Goal: Information Seeking & Learning: Check status

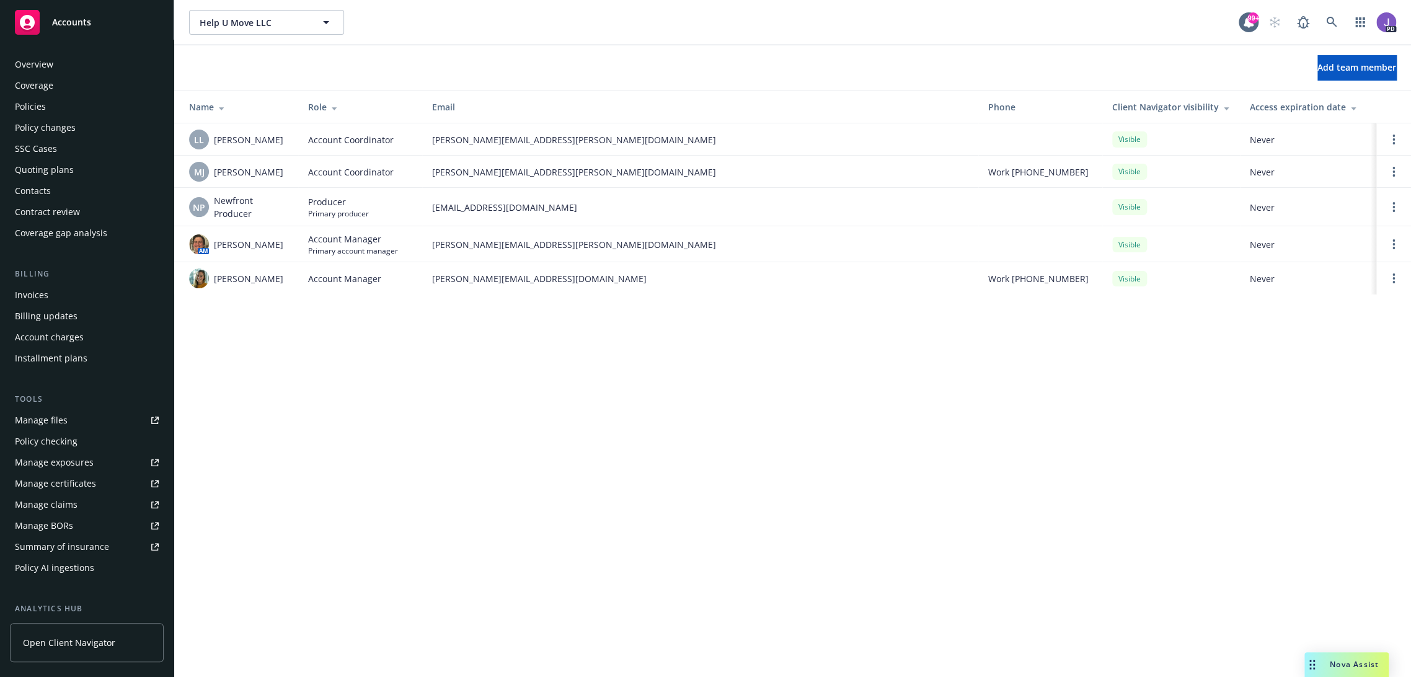
scroll to position [172, 0]
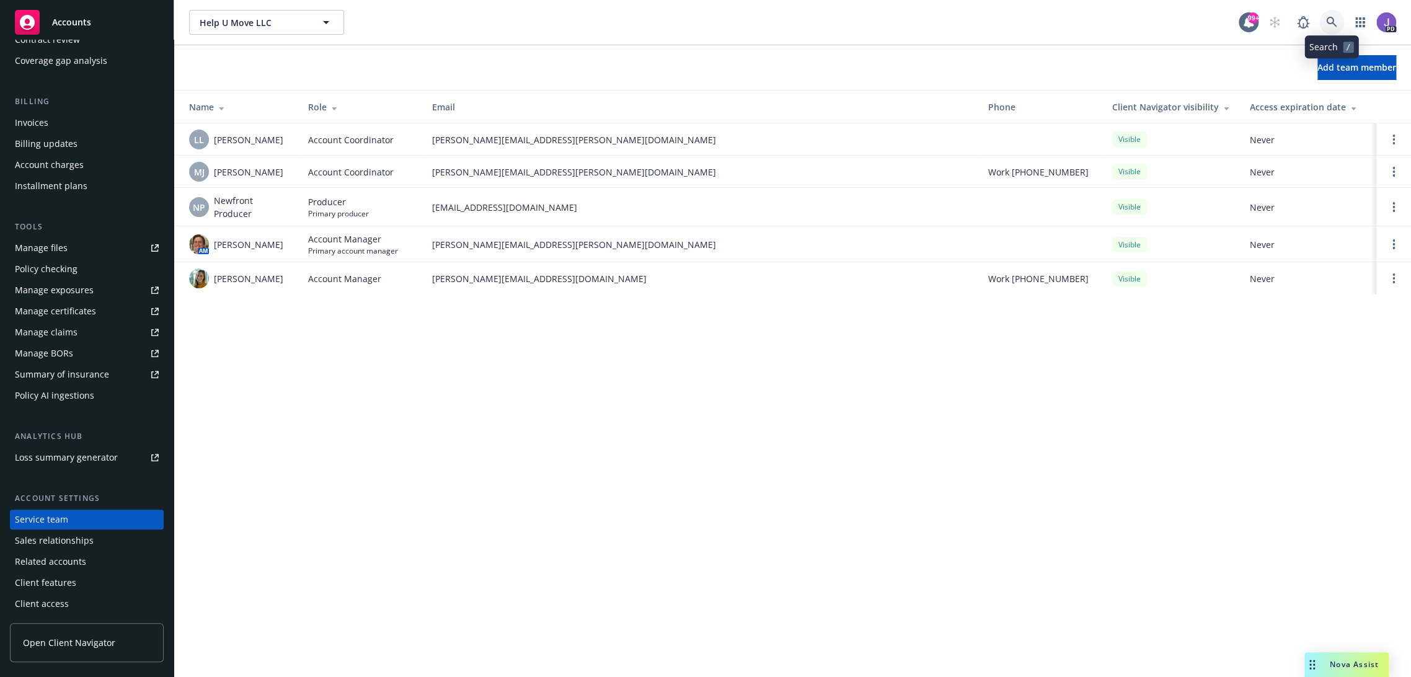
click at [1329, 20] on icon at bounding box center [1331, 22] width 11 height 11
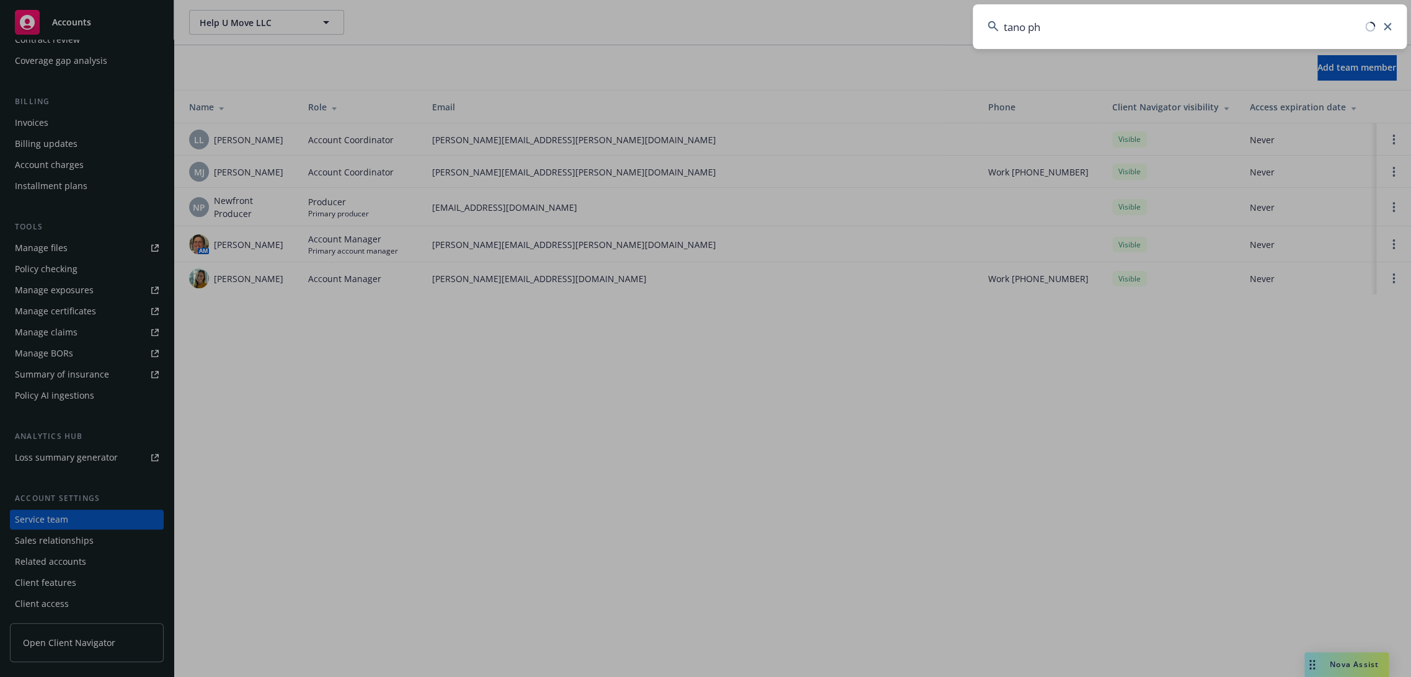
type input "tano pha"
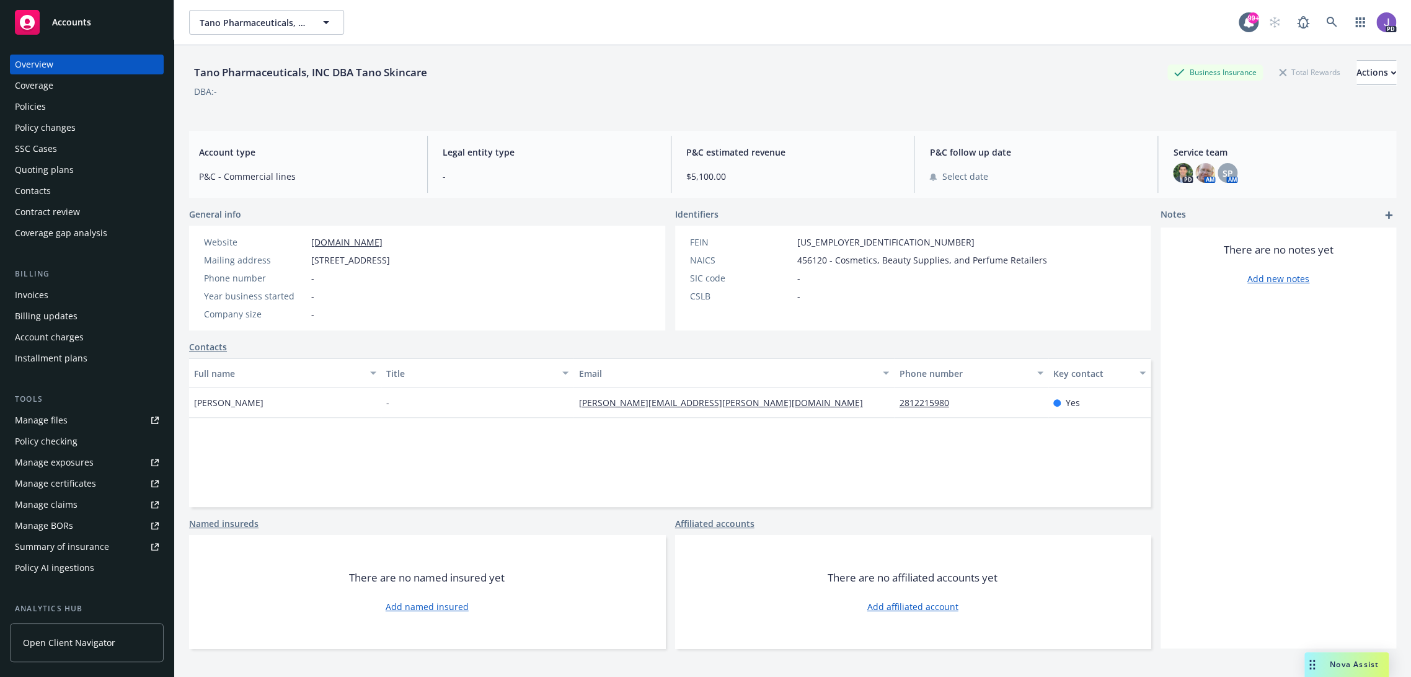
click at [51, 172] on div "Quoting plans" at bounding box center [44, 170] width 59 height 20
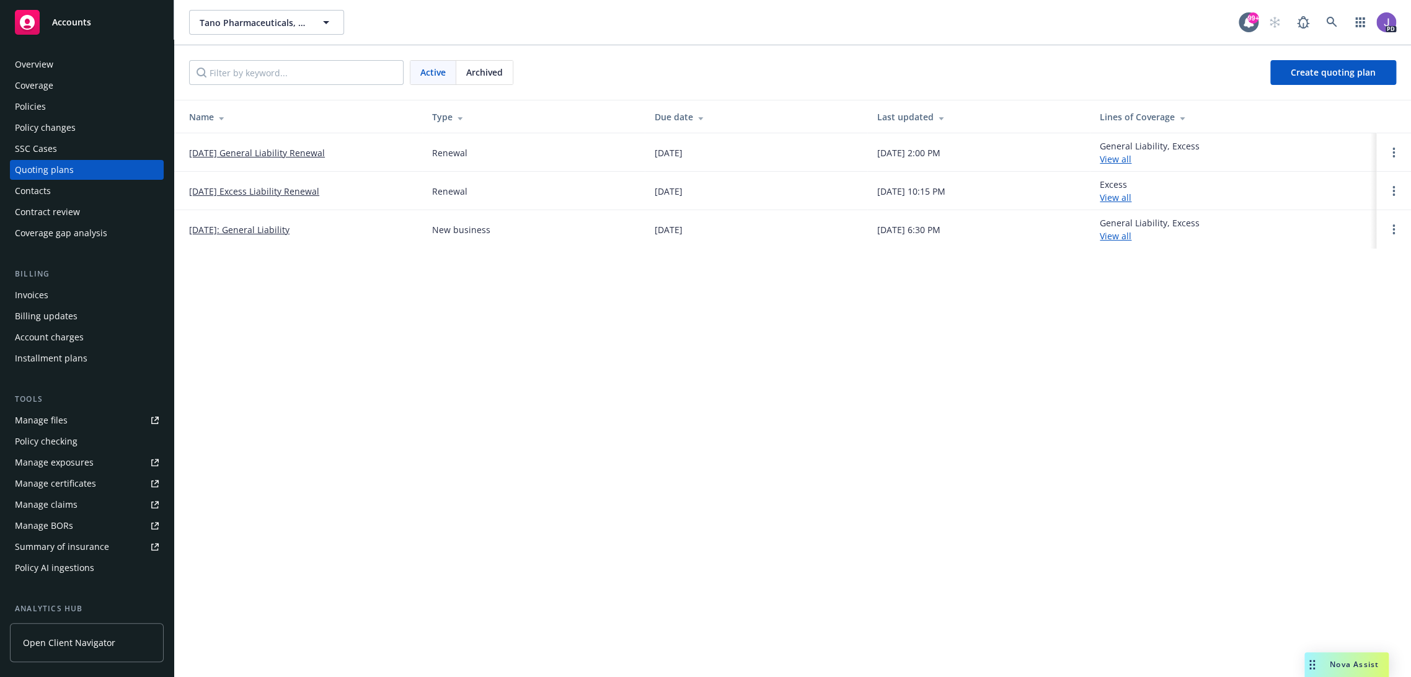
click at [263, 153] on link "10/18/25 General Liability Renewal" at bounding box center [257, 152] width 136 height 13
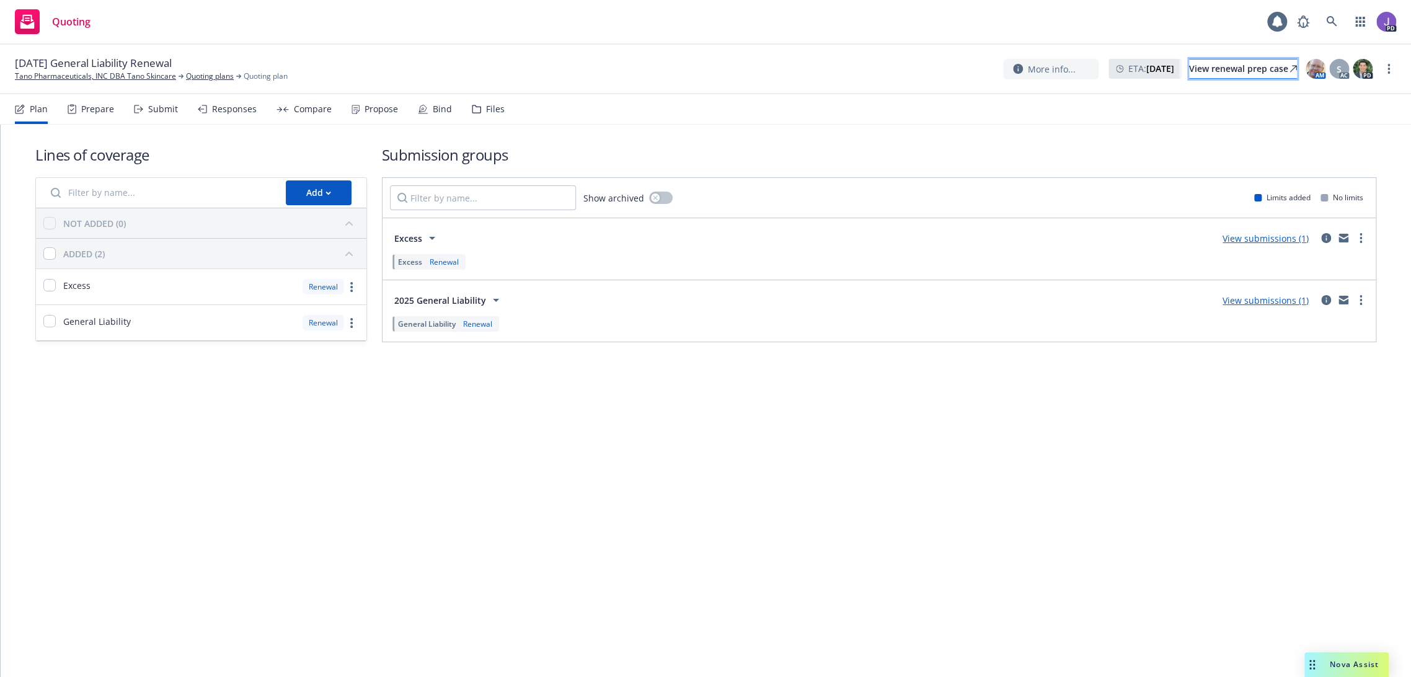
click at [1245, 66] on div "View renewal prep case" at bounding box center [1243, 69] width 108 height 19
click at [68, 77] on link "Tano Pharmaceuticals, INC DBA Tano Skincare" at bounding box center [95, 76] width 161 height 11
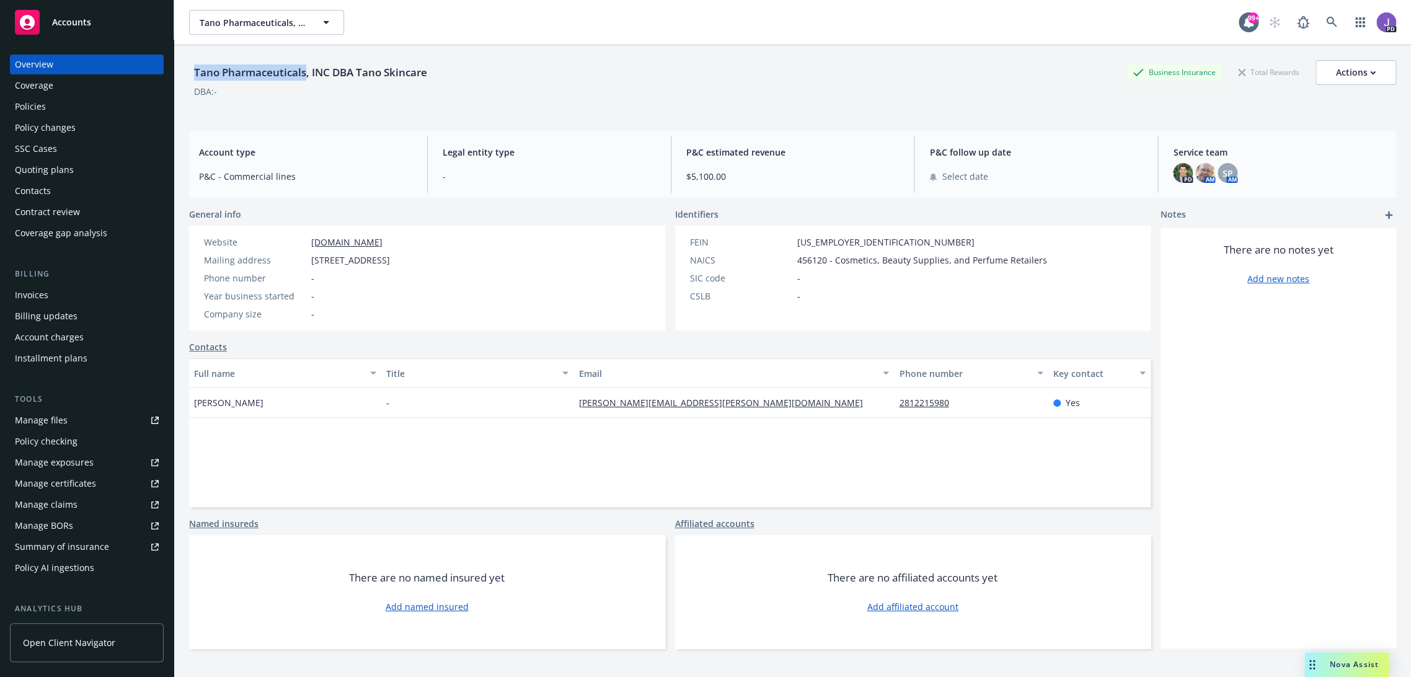
drag, startPoint x: 196, startPoint y: 73, endPoint x: 306, endPoint y: 69, distance: 109.8
click at [306, 69] on div "Tano Pharmaceuticals, INC DBA Tano Skincare" at bounding box center [310, 72] width 243 height 16
copy div "Tano Pharmaceuticals"
click at [1319, 14] on link at bounding box center [1331, 22] width 25 height 25
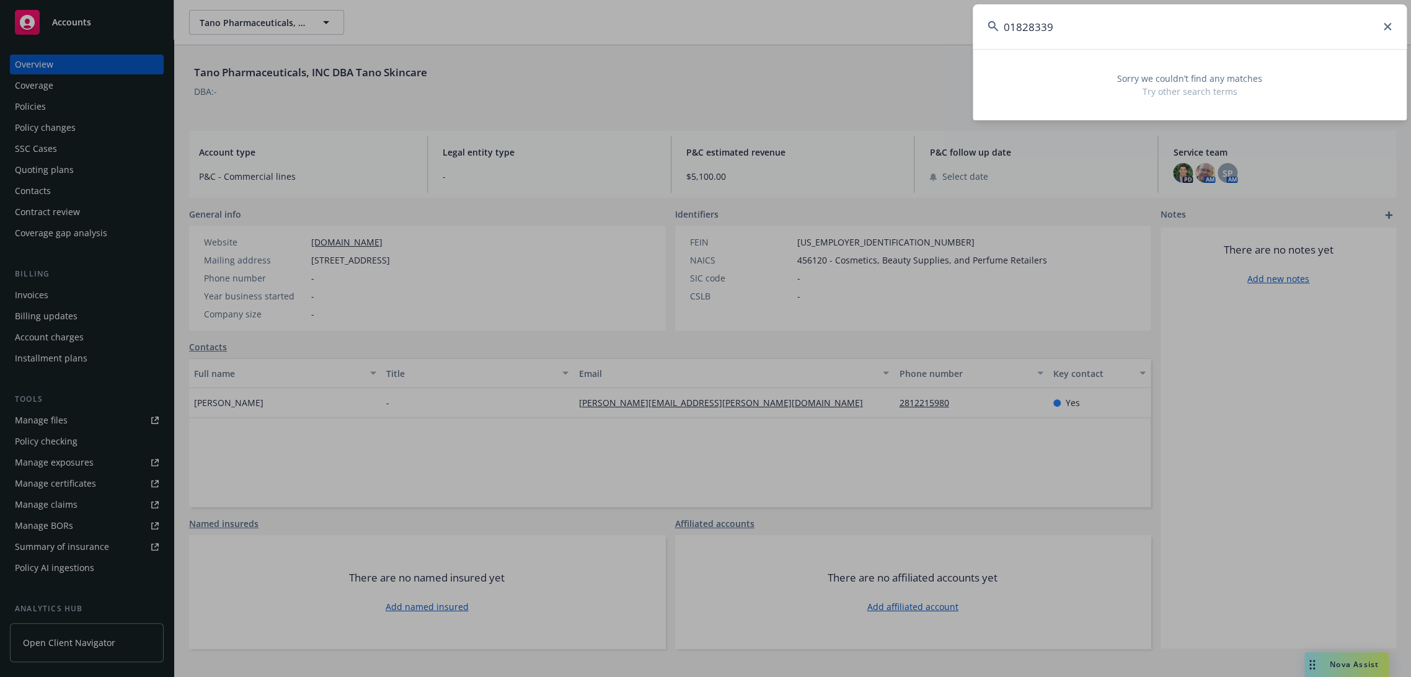
click at [1155, 33] on input "01828339" at bounding box center [1190, 26] width 434 height 45
click at [1155, 32] on input "01828339" at bounding box center [1190, 26] width 434 height 45
click at [1056, 33] on input "01828339" at bounding box center [1190, 26] width 434 height 45
paste input "="
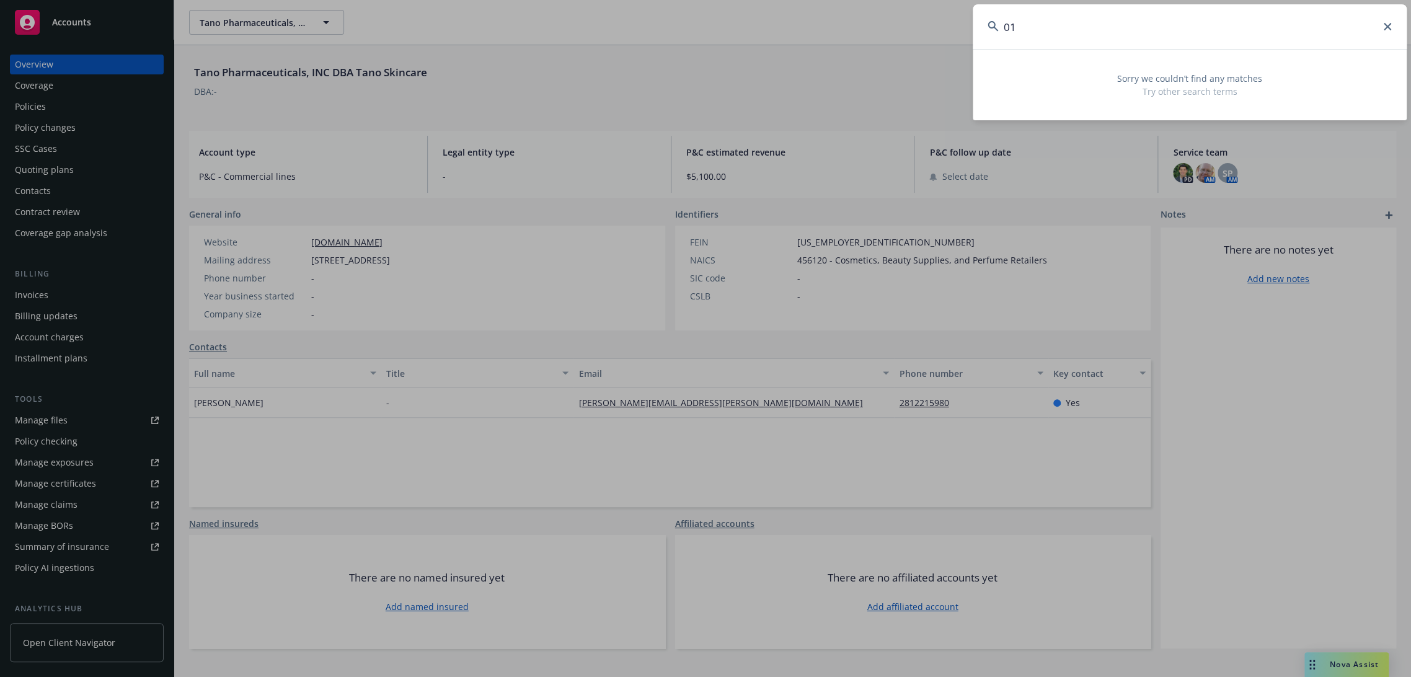
type input "0"
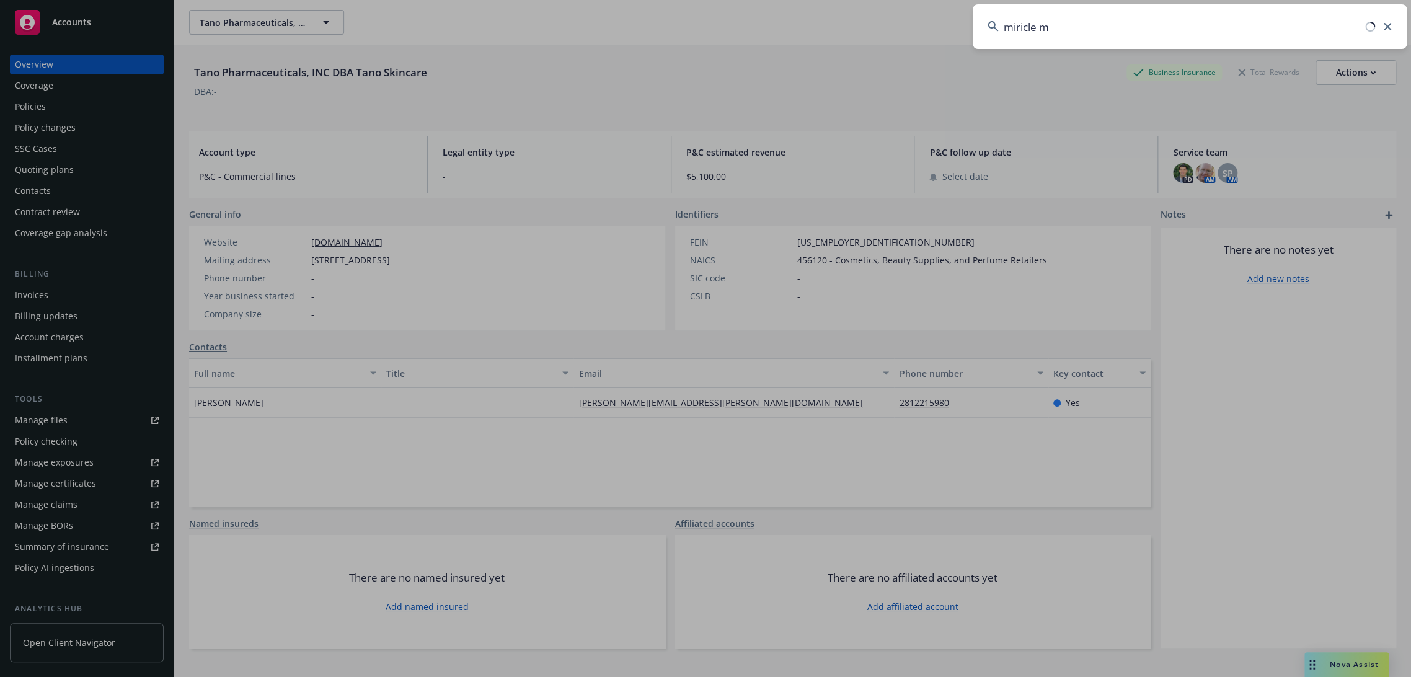
type input "miricle mi"
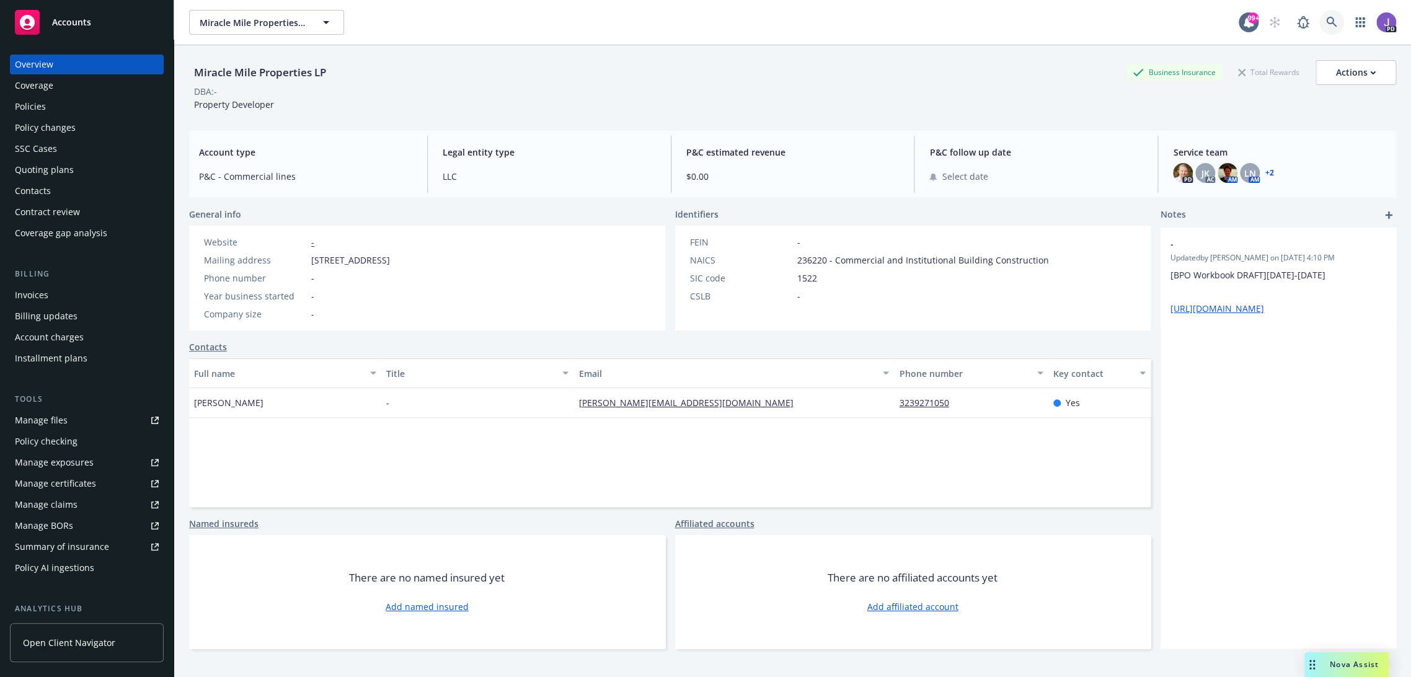
click at [1319, 21] on link at bounding box center [1331, 22] width 25 height 25
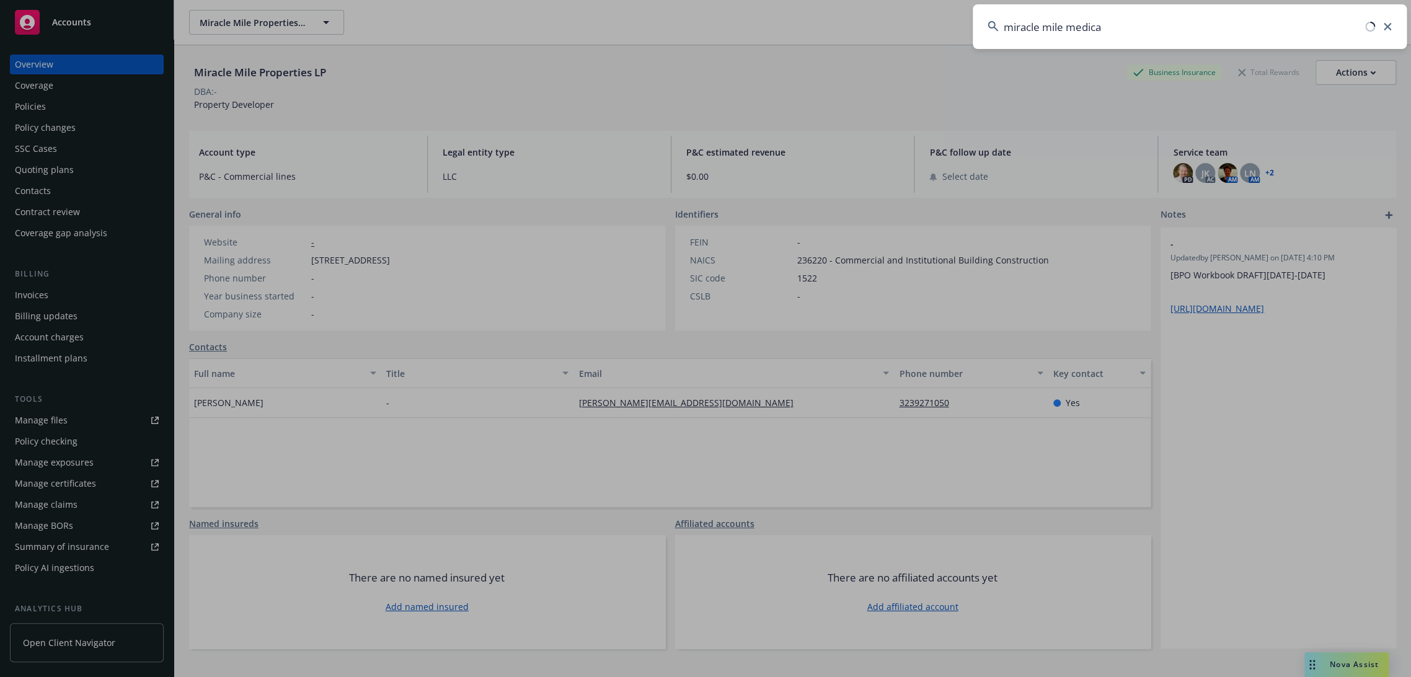
type input "miracle mile medical"
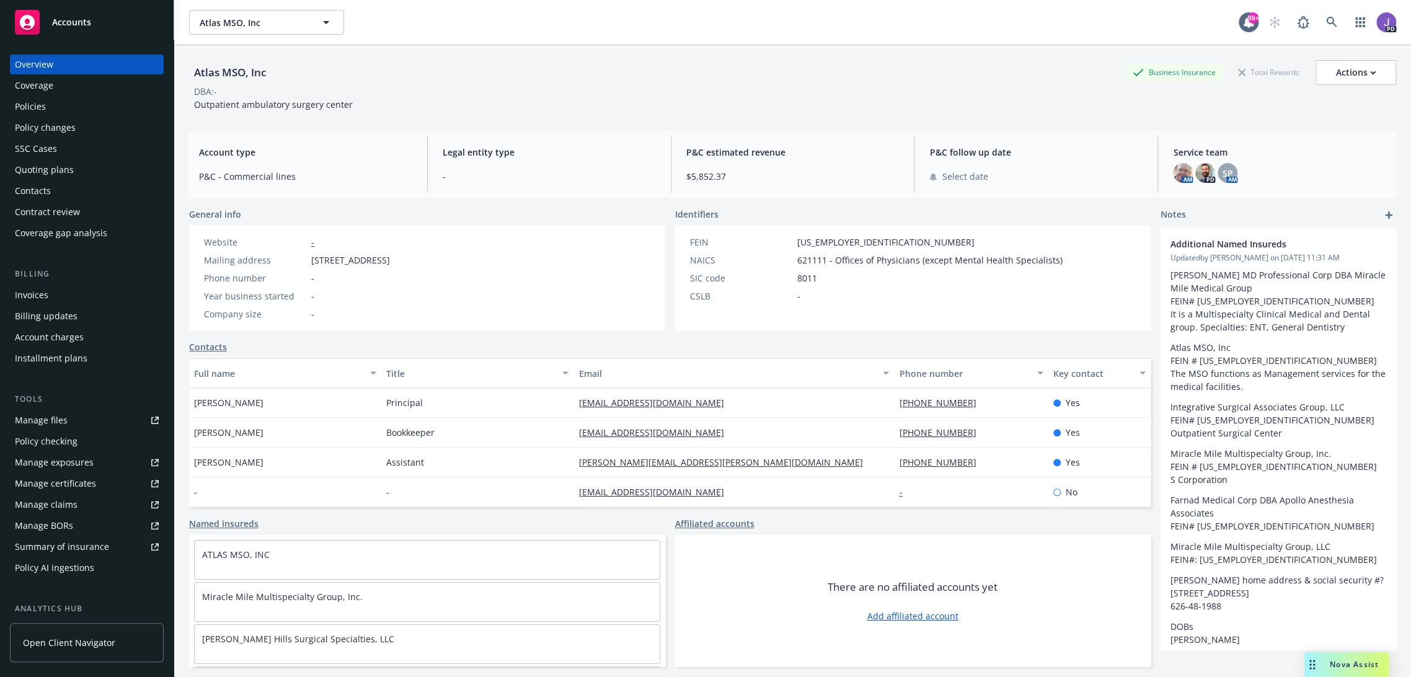
drag, startPoint x: 55, startPoint y: 108, endPoint x: 65, endPoint y: 119, distance: 14.5
click at [55, 108] on div "Policies" at bounding box center [87, 107] width 144 height 20
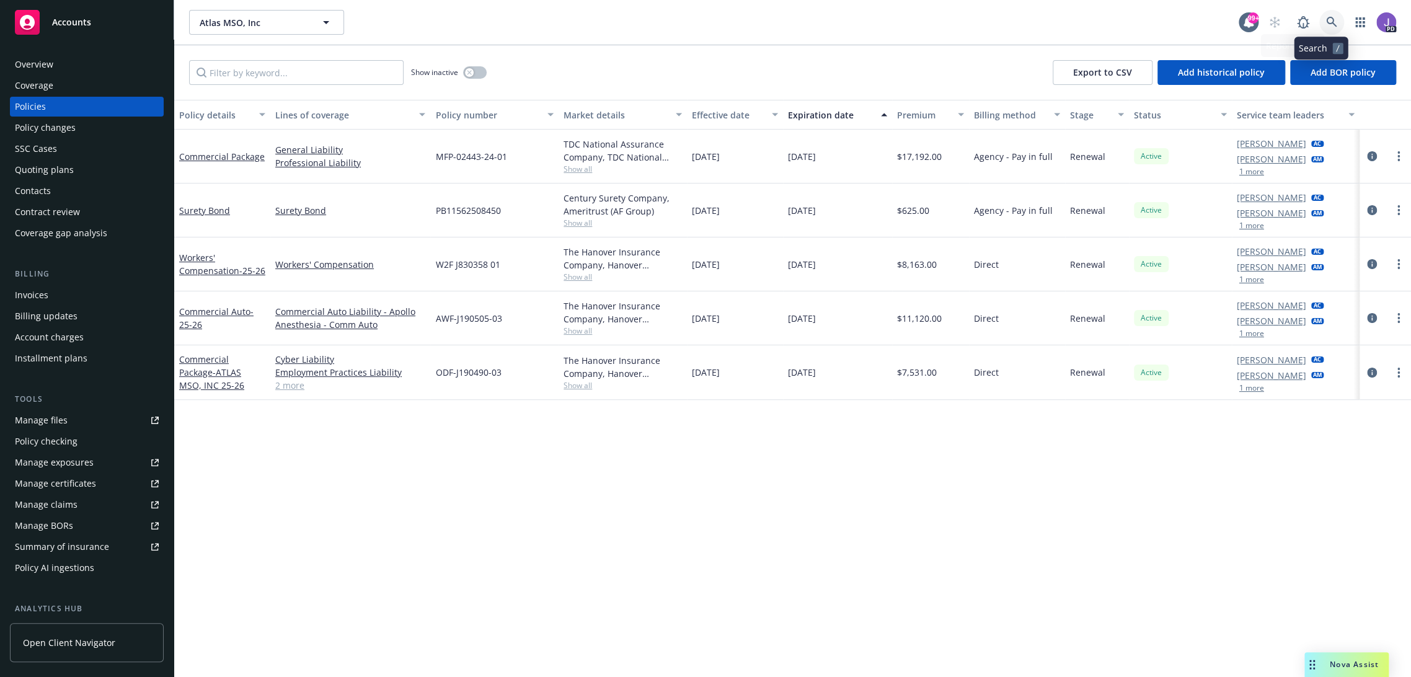
click at [1319, 14] on link at bounding box center [1331, 22] width 25 height 25
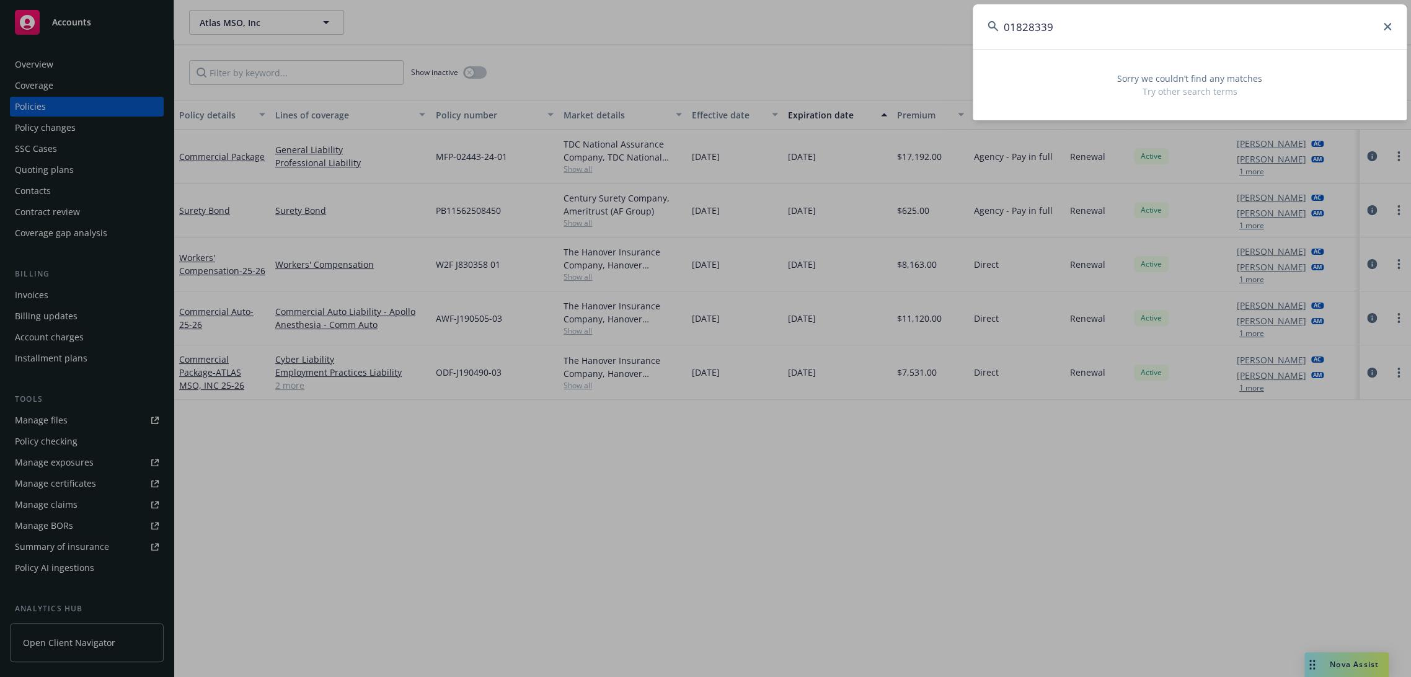
click at [1285, 32] on input "01828339" at bounding box center [1190, 26] width 434 height 45
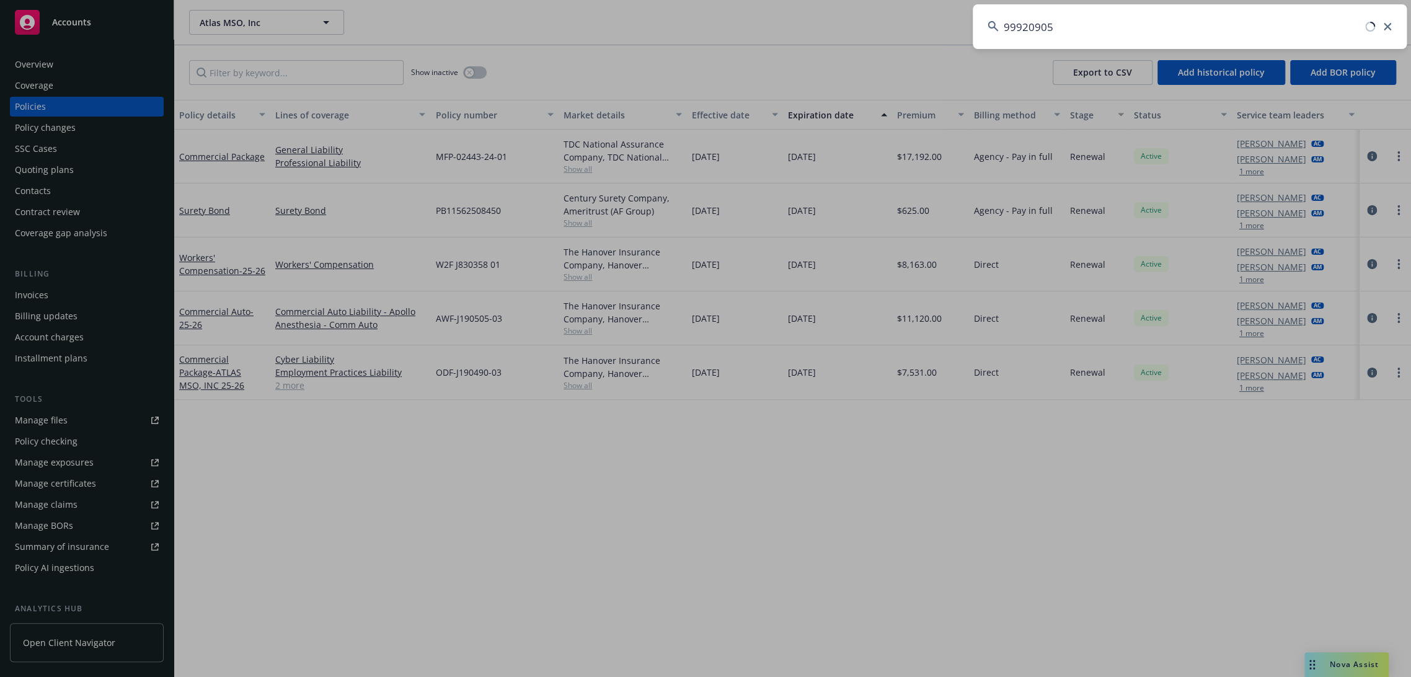
type input "999209050"
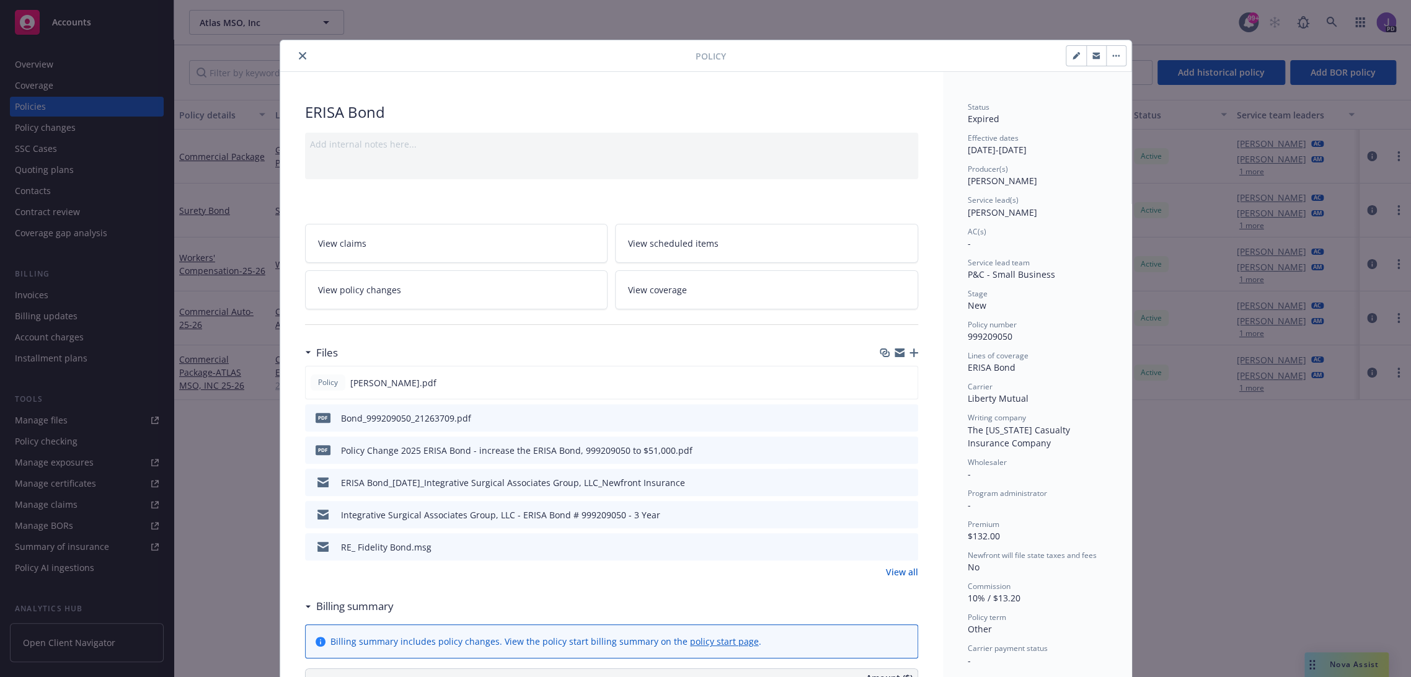
click at [299, 53] on icon "close" at bounding box center [302, 55] width 7 height 7
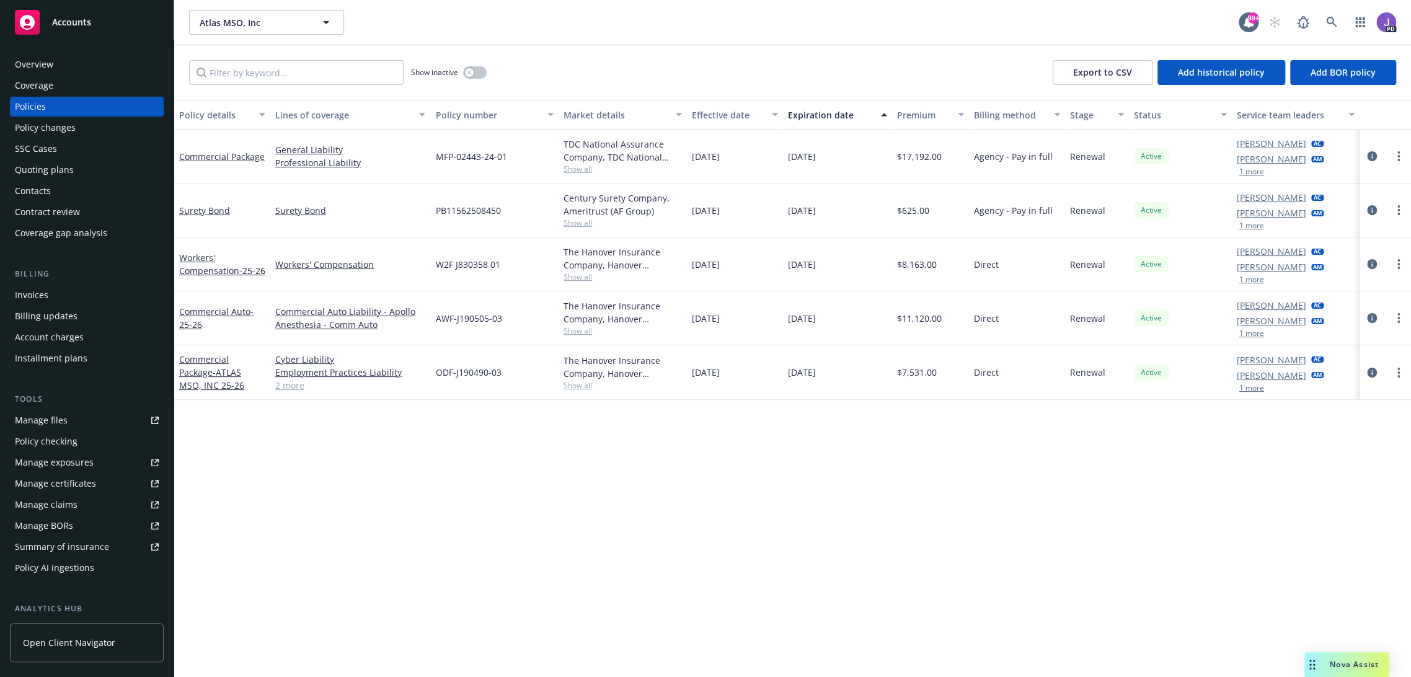
click at [62, 171] on div "Quoting plans" at bounding box center [44, 170] width 59 height 20
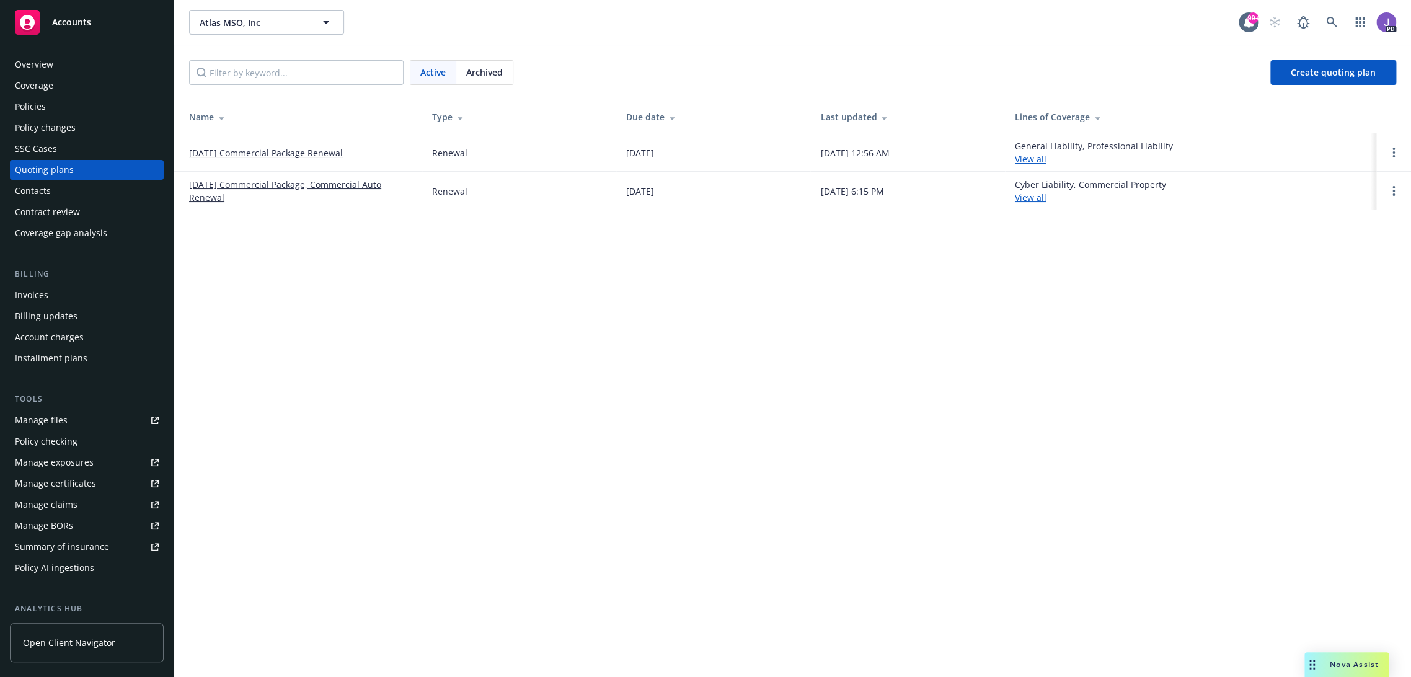
click at [474, 71] on span "Archived" at bounding box center [484, 72] width 37 height 13
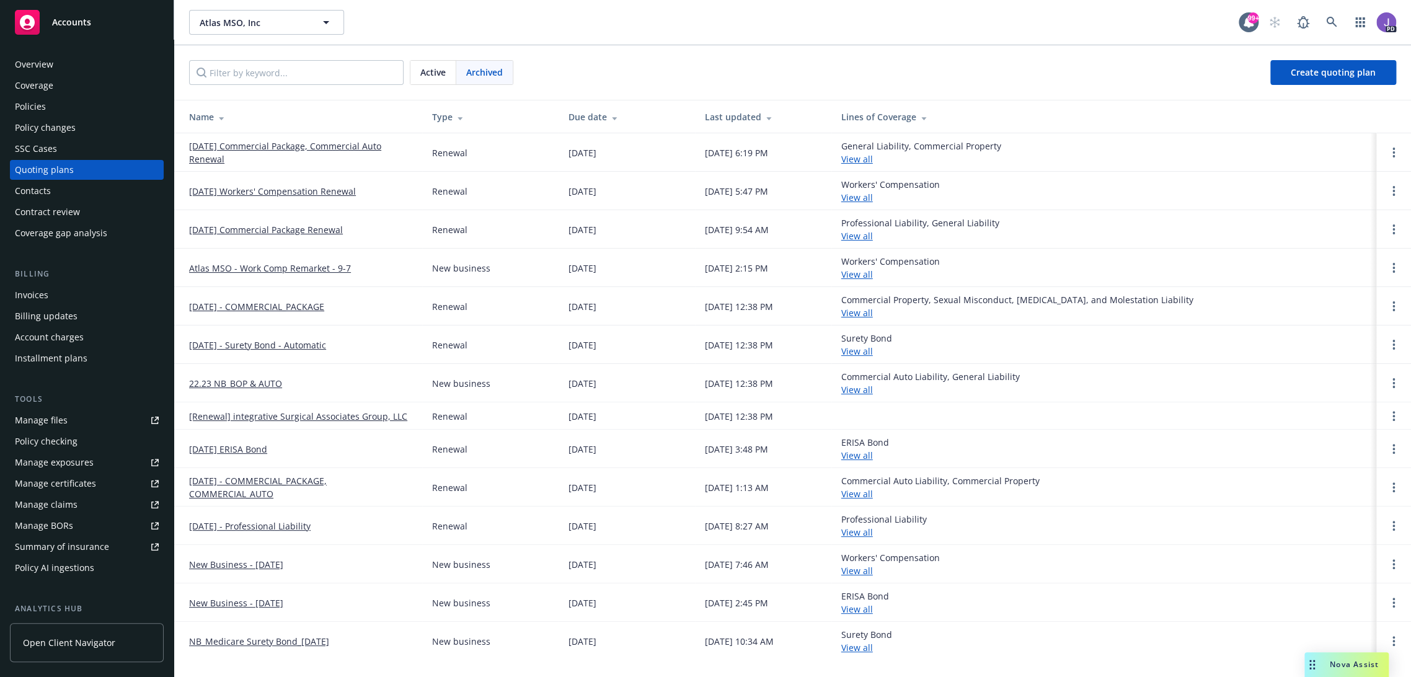
click at [601, 60] on div "Active Archived Create quoting plan" at bounding box center [792, 72] width 1207 height 25
click at [48, 101] on div "Policies" at bounding box center [87, 107] width 144 height 20
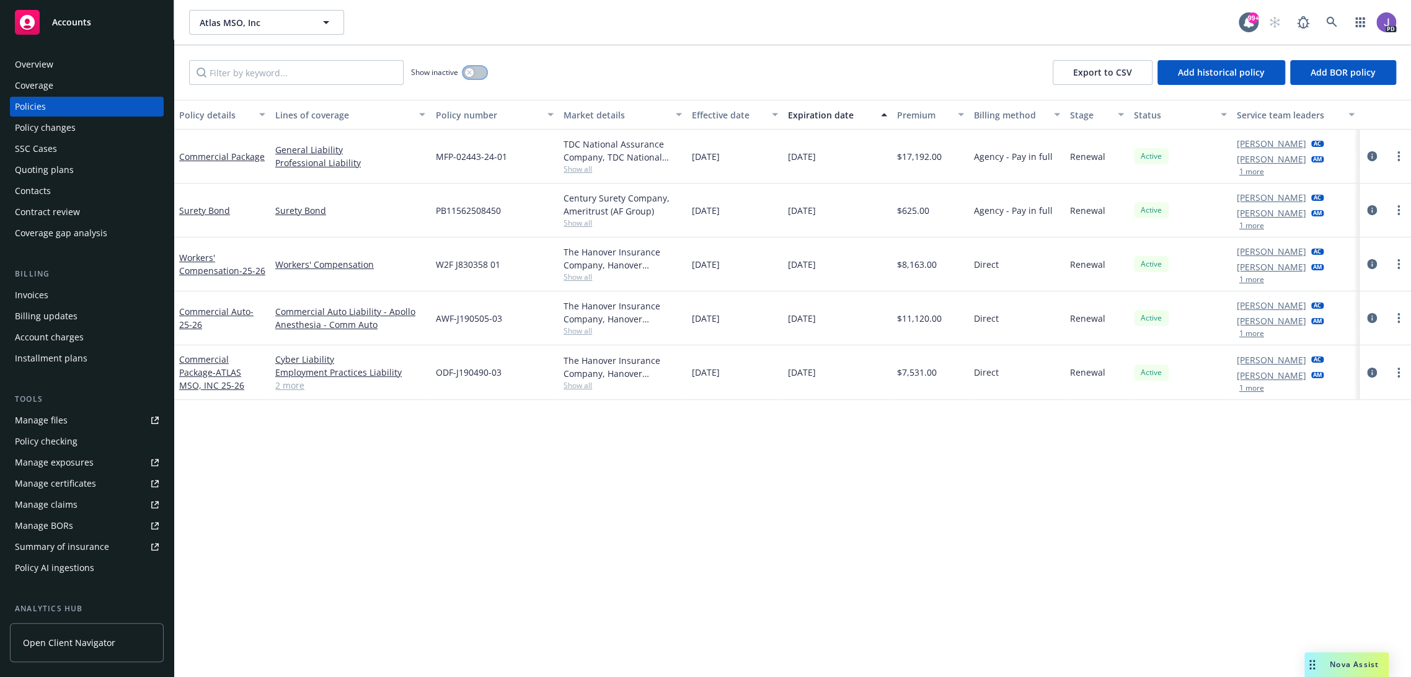
click at [471, 73] on icon "button" at bounding box center [469, 72] width 5 height 5
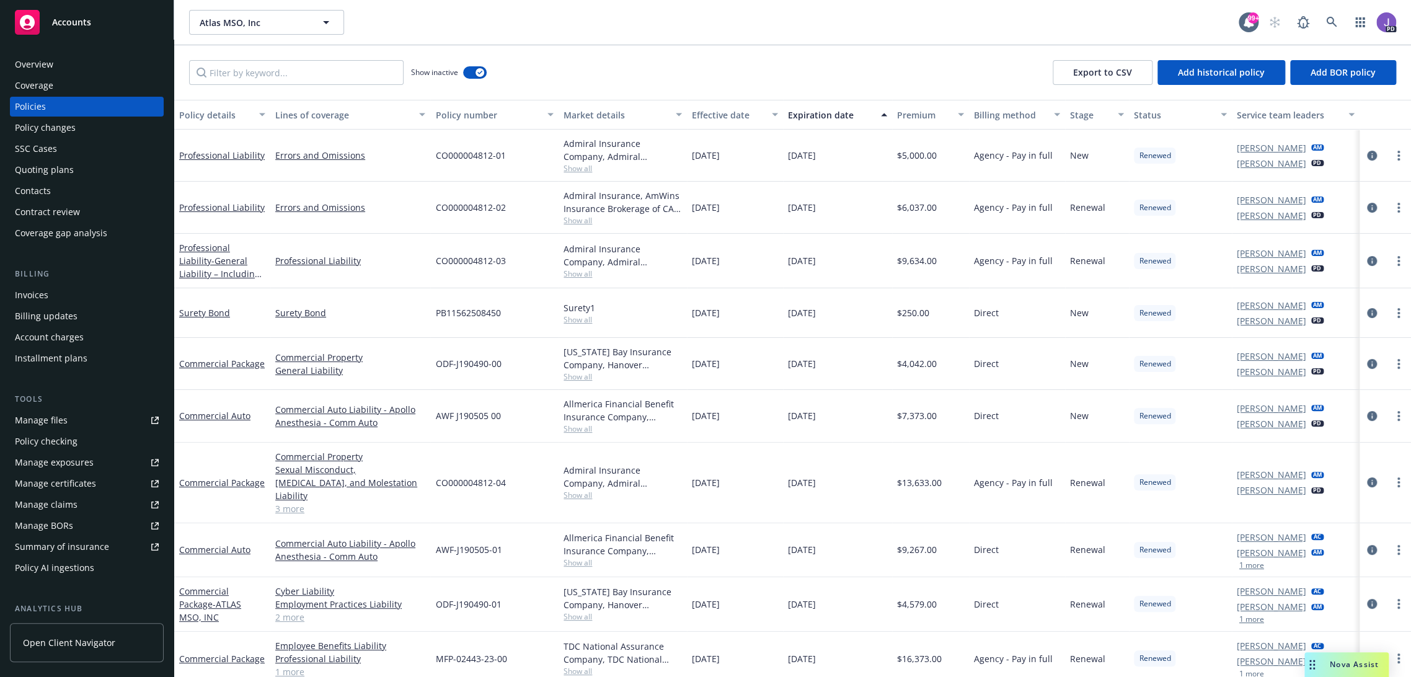
click at [597, 55] on div "Show inactive Export to CSV Add historical policy Add BOR policy" at bounding box center [792, 72] width 1237 height 55
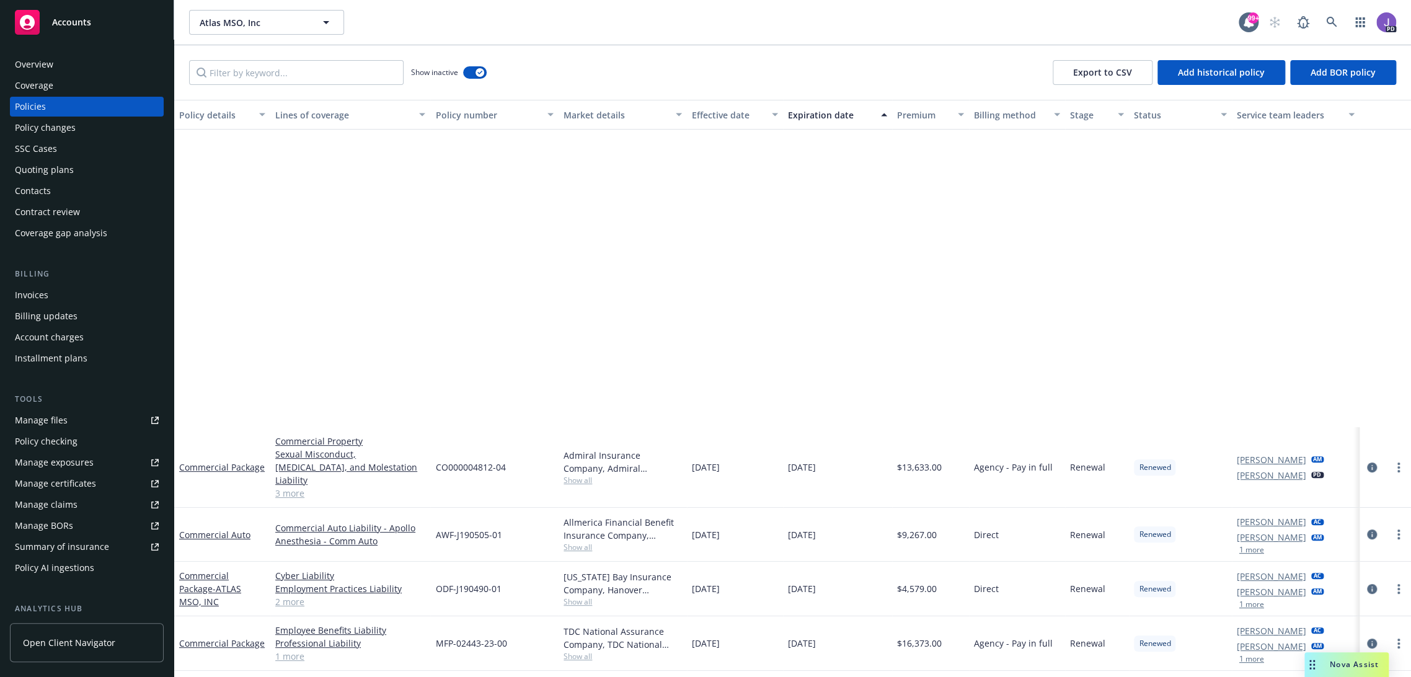
scroll to position [362, 0]
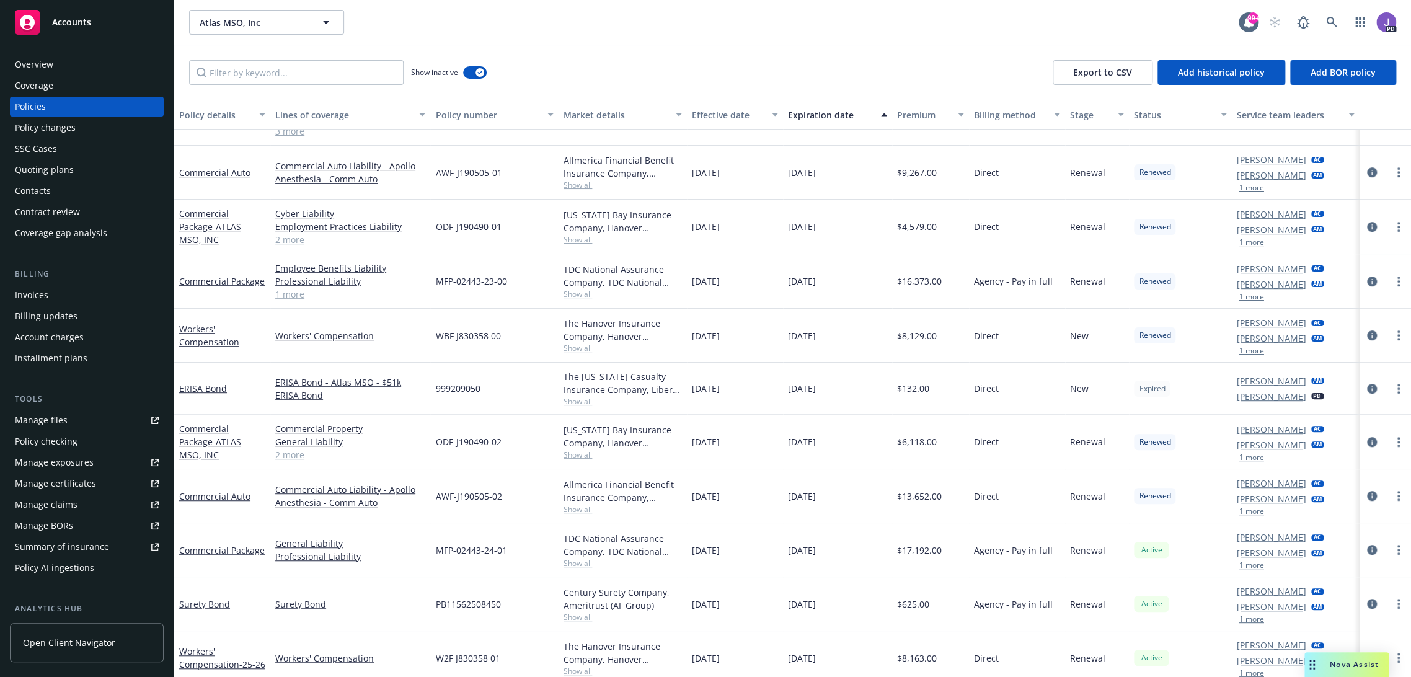
click at [518, 364] on div "999209050" at bounding box center [494, 389] width 128 height 52
click at [513, 370] on div "999209050" at bounding box center [494, 389] width 128 height 52
